Goal: Task Accomplishment & Management: Use online tool/utility

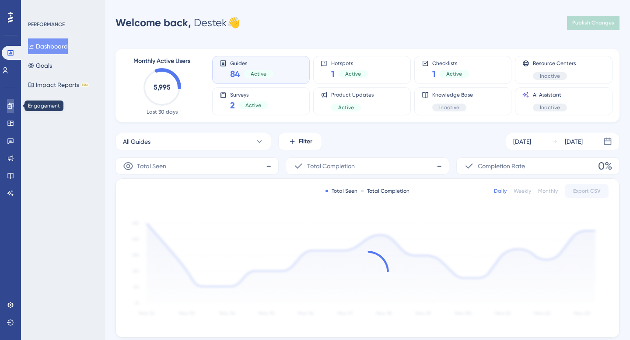
click at [12, 107] on icon at bounding box center [10, 105] width 7 height 7
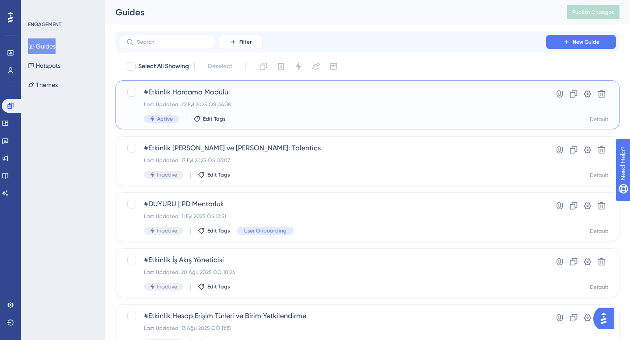
click at [296, 103] on div "Last Updated: 22 Eyl 2025 ÖS 04:38" at bounding box center [332, 104] width 377 height 7
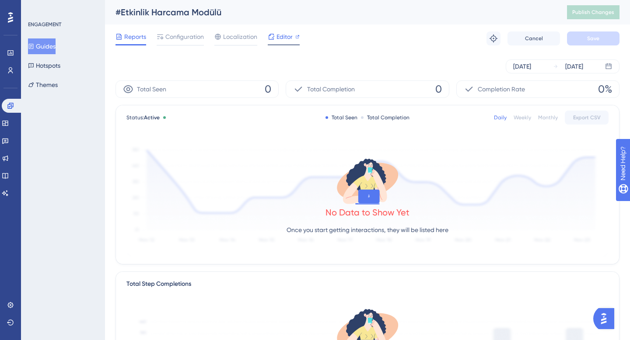
click at [282, 40] on span "Editor" at bounding box center [284, 36] width 16 height 10
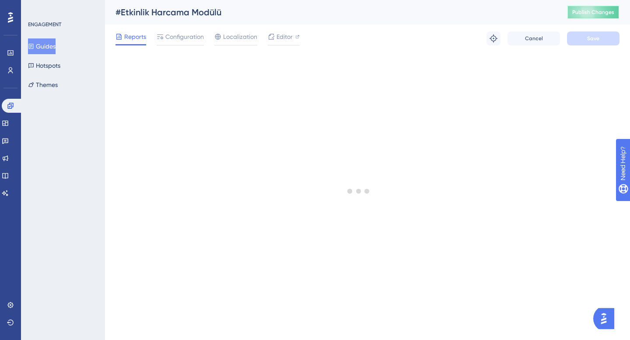
click at [594, 19] on button "Publish Changes" at bounding box center [593, 12] width 52 height 14
